Goal: Find specific page/section

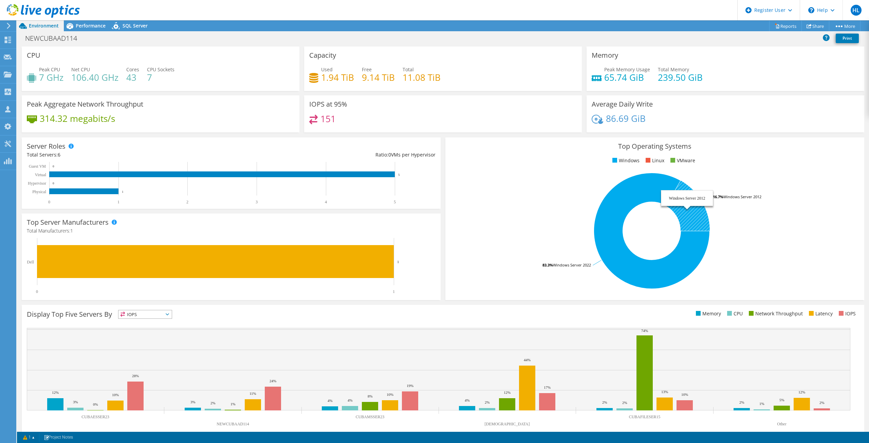
click at [693, 204] on icon at bounding box center [688, 206] width 44 height 50
click at [81, 173] on rect at bounding box center [222, 175] width 346 height 6
